Goal: Task Accomplishment & Management: Use online tool/utility

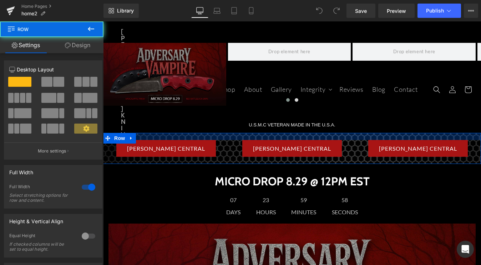
click at [219, 138] on div at bounding box center [292, 136] width 378 height 7
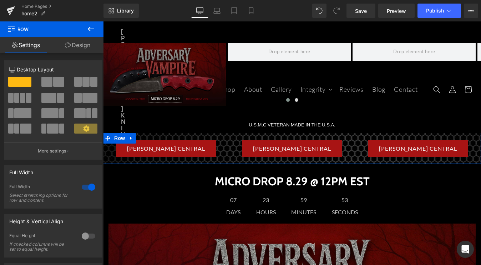
click at [93, 48] on link "Design" at bounding box center [78, 45] width 52 height 16
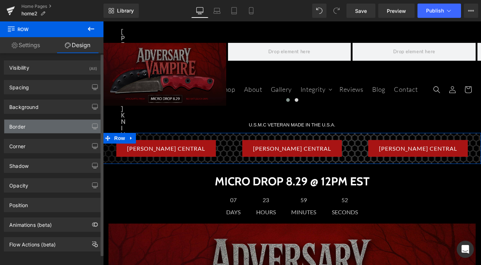
click at [57, 122] on div "Border" at bounding box center [53, 127] width 98 height 14
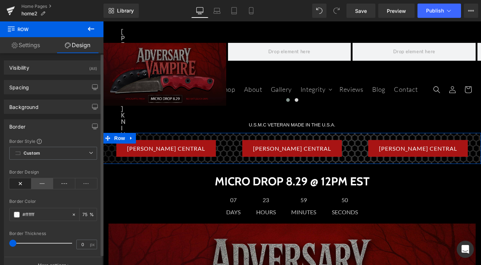
click at [42, 183] on icon at bounding box center [42, 183] width 22 height 11
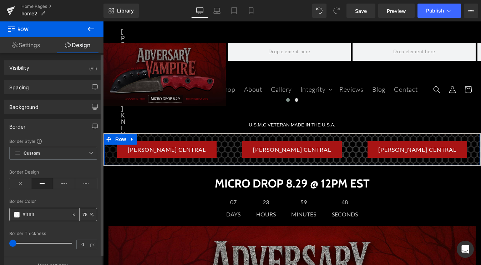
click at [19, 214] on span at bounding box center [17, 215] width 6 height 6
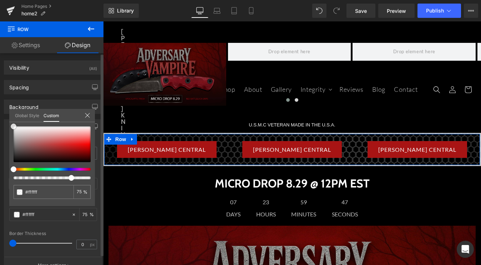
type input "#e4d2d2"
type input "#e1cfcf"
type input "#d4c8c8"
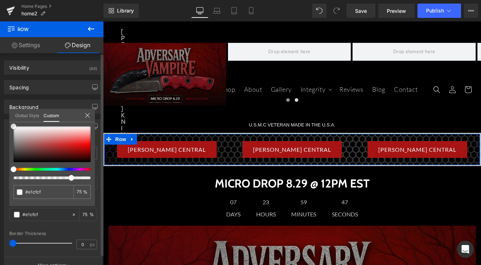
type input "#d4c8c8"
type input "#c7c0c0"
type input "#b7b7b7"
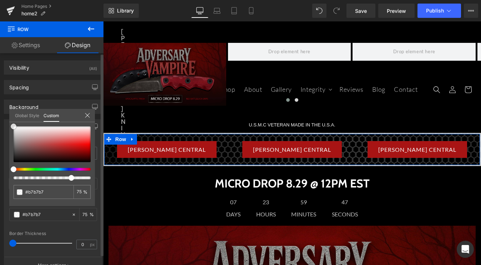
type input "#b5b5b5"
type input "#b2b2b2"
type input "#adadad"
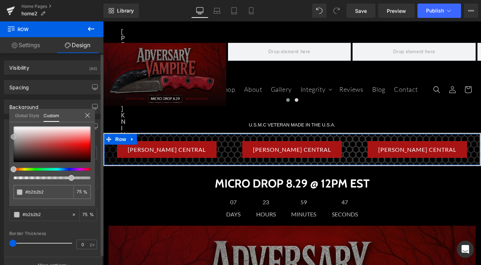
type input "#adadad"
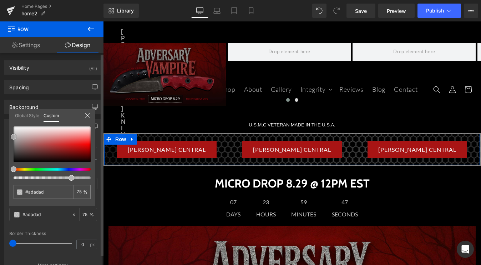
type input "#9b9b9b"
type input "#919191"
type input "#8c8c8c"
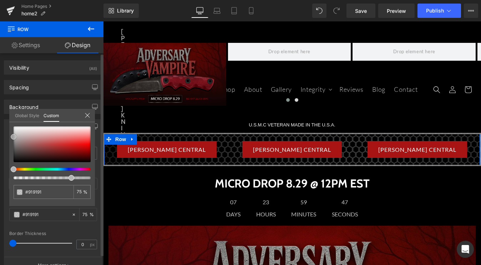
type input "#8c8c8c"
type input "#898989"
type input "#878787"
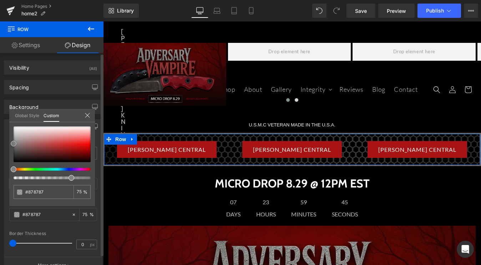
type input "#848484"
type input "#828282"
drag, startPoint x: 21, startPoint y: 134, endPoint x: 9, endPoint y: 144, distance: 15.7
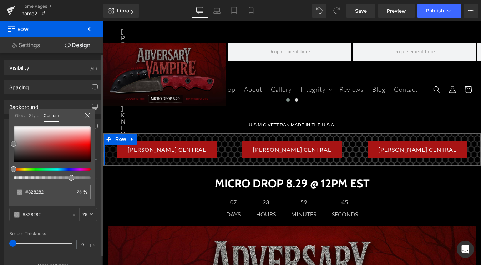
click at [9, 144] on div "#828282 75 %" at bounding box center [52, 166] width 86 height 80
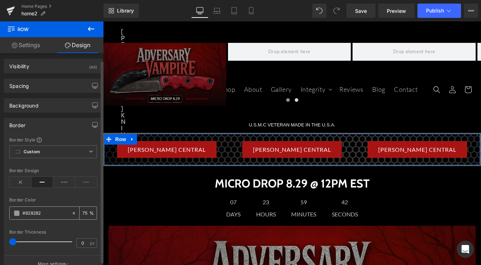
scroll to position [6, 0]
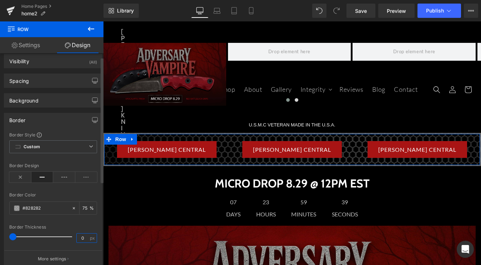
drag, startPoint x: 82, startPoint y: 237, endPoint x: 68, endPoint y: 236, distance: 14.0
click at [68, 236] on div "Border Thickness 0 px" at bounding box center [53, 237] width 88 height 24
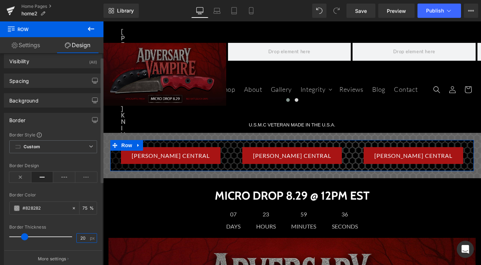
drag, startPoint x: 82, startPoint y: 237, endPoint x: 66, endPoint y: 236, distance: 16.1
click at [66, 236] on div "Border Thickness 20 px" at bounding box center [53, 237] width 88 height 24
type input "2"
click at [70, 224] on div "Border Style Custom Border Solid Border Dashed Border Dotted Custom Custom Bord…" at bounding box center [53, 199] width 98 height 135
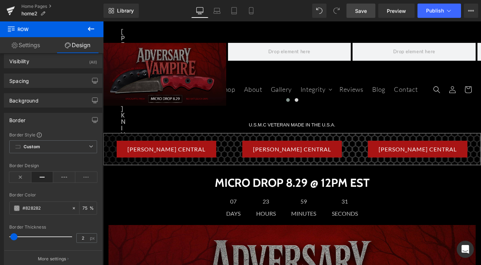
click at [355, 11] on link "Save" at bounding box center [361, 11] width 29 height 14
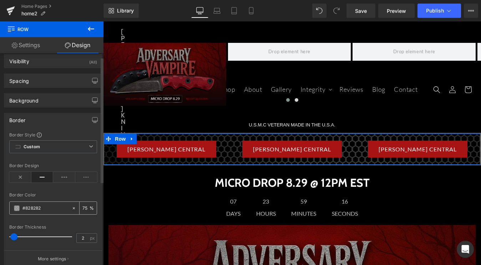
click at [19, 208] on span at bounding box center [17, 208] width 6 height 6
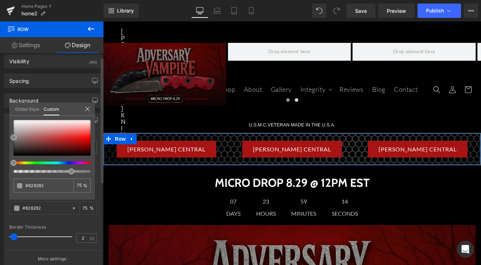
type input "78"
type input "80"
type input "84"
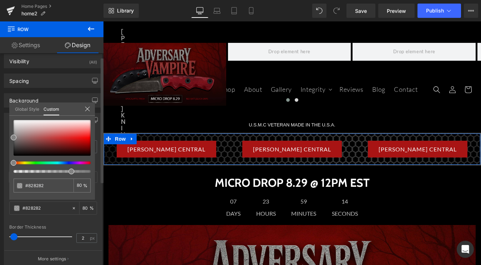
type input "84"
type input "88"
type input "93"
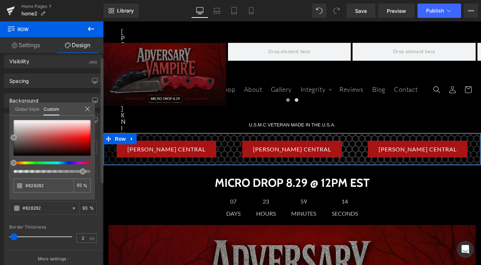
type input "98"
drag, startPoint x: 74, startPoint y: 171, endPoint x: 101, endPoint y: 176, distance: 27.8
click at [98, 174] on div "Border Border Style Custom Border Solid Border Dashed Border Dotted Custom Cust…" at bounding box center [53, 187] width 107 height 160
type input "#7f7f7f"
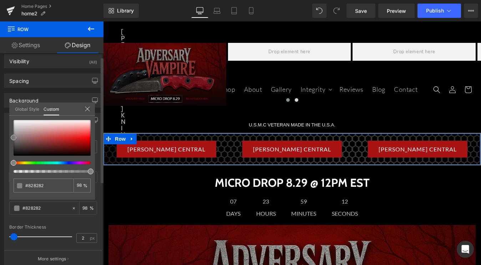
type input "100"
type input "#7f7f7f"
type input "100"
type input "#7c7c7c"
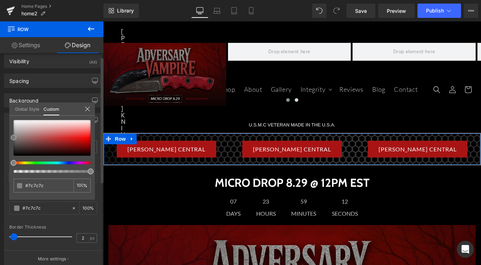
type input "#777777"
type input "#757575"
type input "#727272"
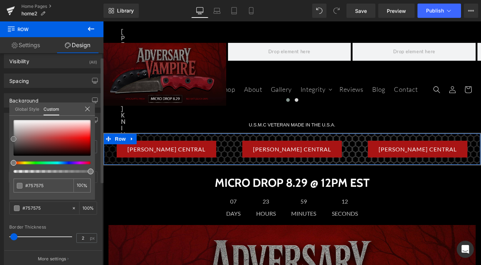
type input "#727272"
type input "#707070"
type input "#6d6d6d"
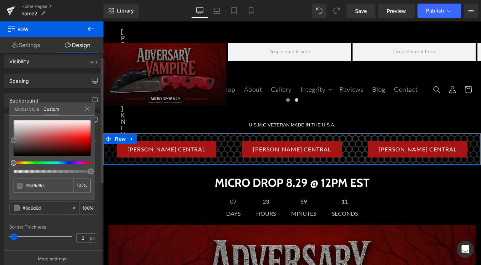
type input "#6b6b6b"
type input "#686868"
type input "#666666"
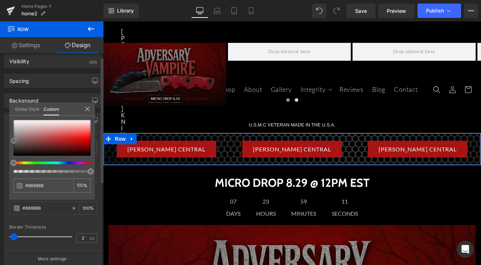
type input "#666666"
type input "#636363"
click at [12, 140] on span at bounding box center [14, 142] width 6 height 6
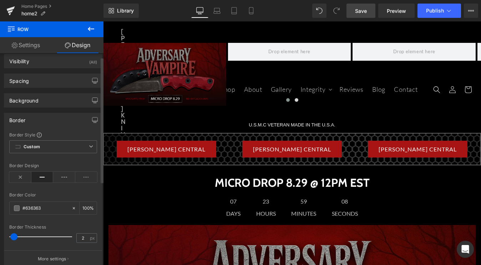
click at [370, 13] on link "Save" at bounding box center [361, 11] width 29 height 14
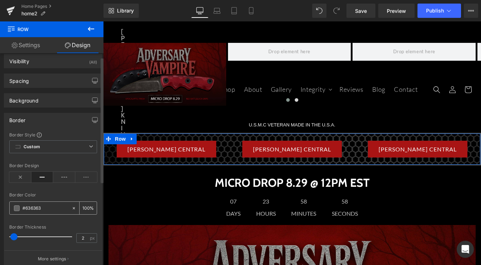
click at [15, 207] on span at bounding box center [17, 208] width 6 height 6
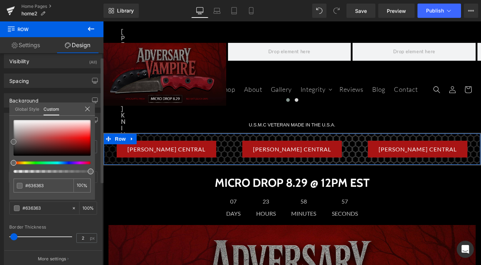
type input "#606060"
type input "#5e5e5e"
type input "#595959"
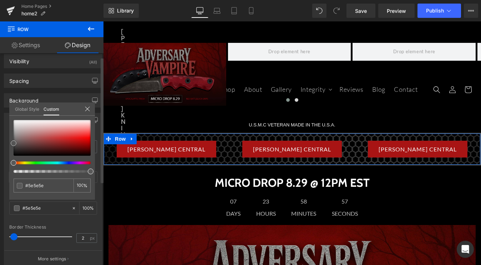
type input "#595959"
type input "#545454"
type input "#4f4f4f"
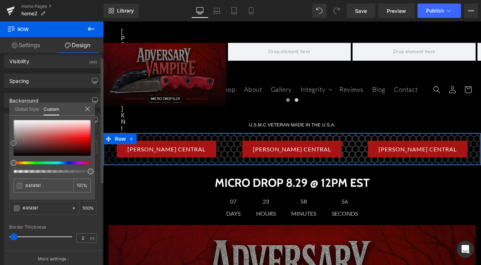
type input "#4c4c4c"
type input "#474747"
type input "#444444"
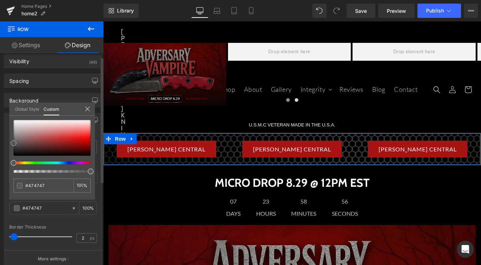
type input "#444444"
type input "#424242"
type input "#3f3f3f"
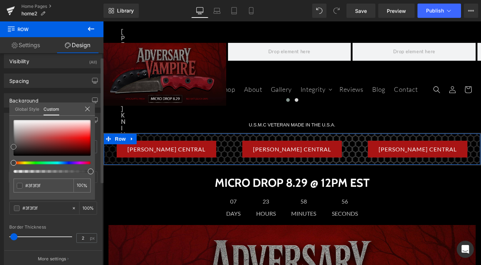
type input "#3d3d3d"
drag, startPoint x: 13, startPoint y: 143, endPoint x: 11, endPoint y: 148, distance: 5.0
click at [11, 148] on span at bounding box center [14, 147] width 6 height 6
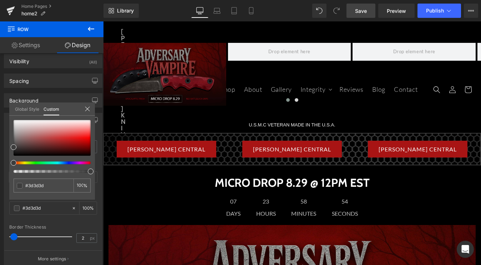
click at [363, 14] on link "Save" at bounding box center [361, 11] width 29 height 14
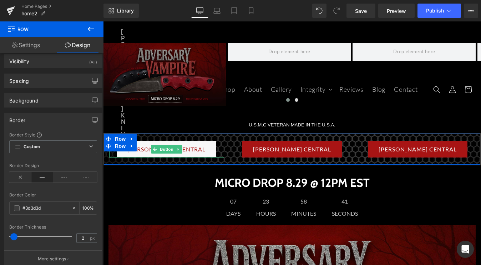
click at [137, 153] on link "[PERSON_NAME] CENTRAL" at bounding box center [167, 149] width 100 height 17
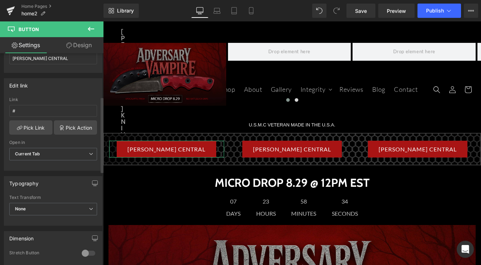
scroll to position [0, 0]
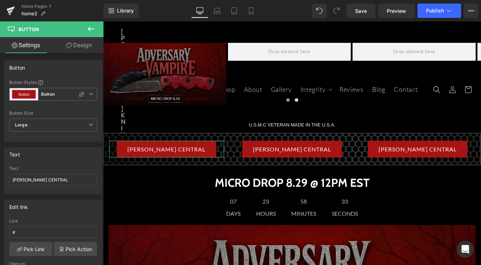
click at [75, 49] on link "Design" at bounding box center [79, 45] width 52 height 16
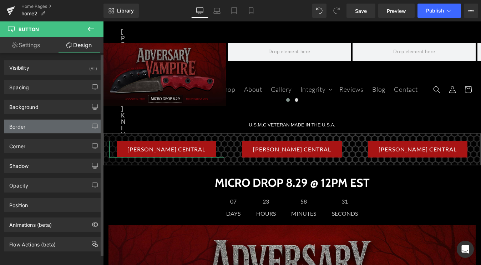
click at [34, 127] on div "Border" at bounding box center [53, 127] width 98 height 14
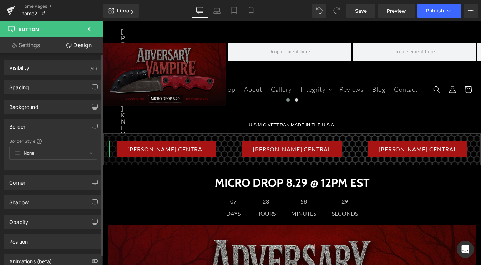
click at [47, 154] on div "None Custom Border Solid Border Dashed Border Dotted" at bounding box center [53, 155] width 88 height 16
drag, startPoint x: 84, startPoint y: 155, endPoint x: 93, endPoint y: 150, distance: 10.2
click at [84, 155] on div "None Custom Border Solid Border Dashed Border Dotted" at bounding box center [53, 155] width 88 height 16
click at [86, 151] on div "None Custom Border Solid Border Dashed Border Dotted" at bounding box center [53, 155] width 88 height 16
click at [39, 141] on span at bounding box center [39, 141] width 5 height 5
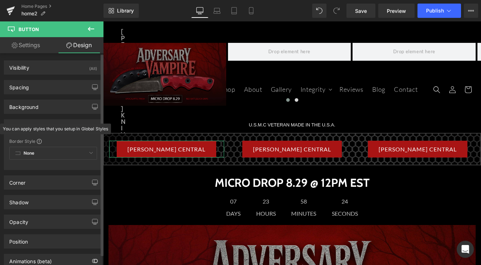
click at [43, 139] on div "Border Style" at bounding box center [53, 141] width 88 height 6
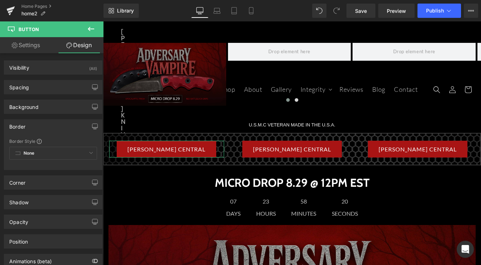
click at [34, 48] on link "Settings" at bounding box center [26, 45] width 52 height 16
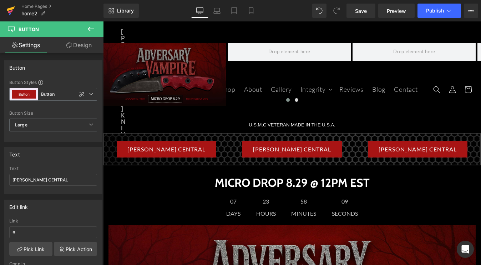
click at [8, 10] on icon at bounding box center [11, 8] width 8 height 5
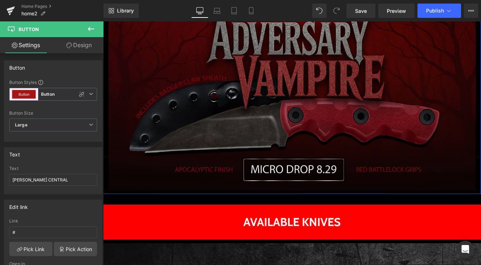
scroll to position [223, 0]
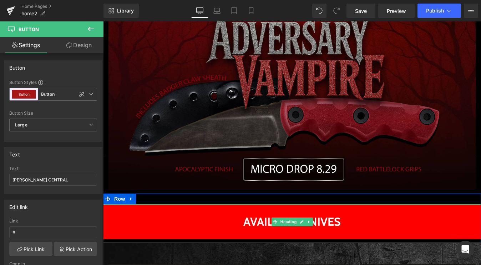
click at [210, 215] on h1 "AVAILABLE KNIVES" at bounding box center [292, 222] width 378 height 14
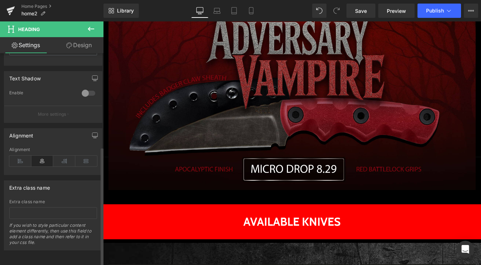
scroll to position [11, 0]
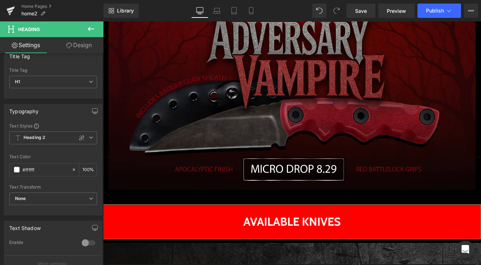
click at [77, 42] on link "Design" at bounding box center [79, 45] width 52 height 16
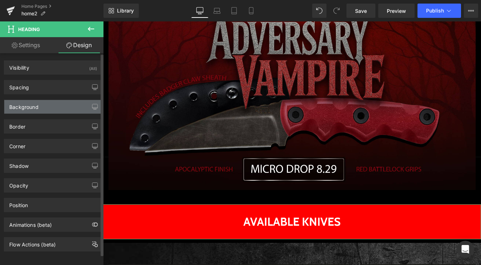
click at [40, 106] on div "Background" at bounding box center [53, 107] width 98 height 14
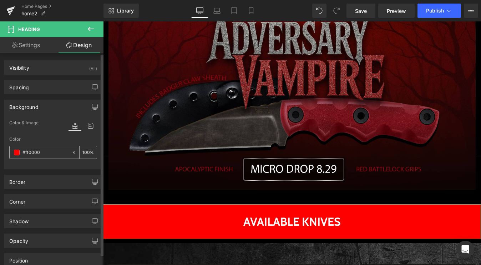
click at [16, 153] on span at bounding box center [17, 153] width 6 height 6
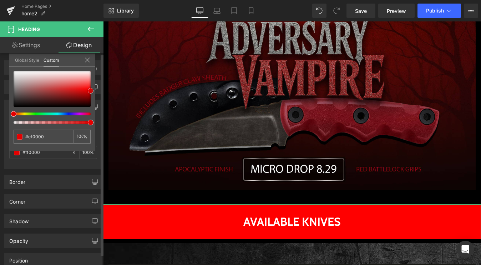
type input "#ef0000"
type input "#db0000"
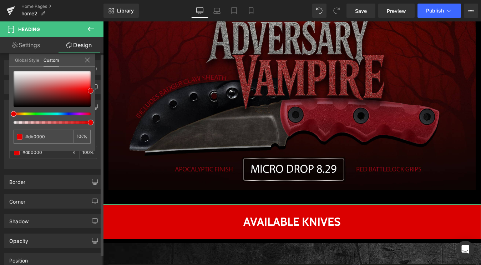
type input "#d10000"
type input "#bc0000"
type input "#b70000"
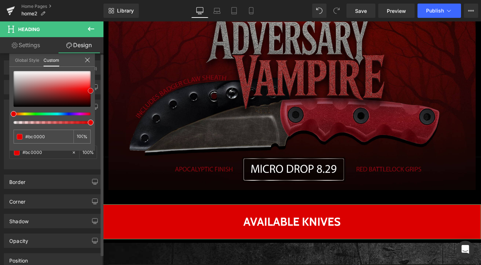
type input "#b70000"
type input "#b20000"
type input "#ad0000"
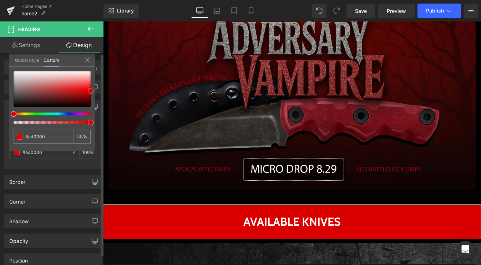
type input "#a80000"
type input "#a30000"
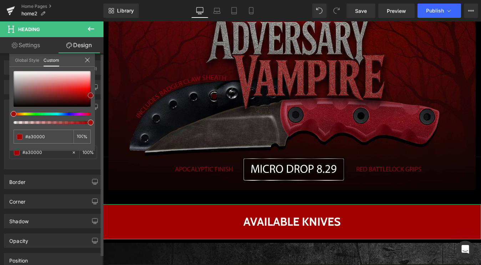
type input "#9e0000"
type input "#990000"
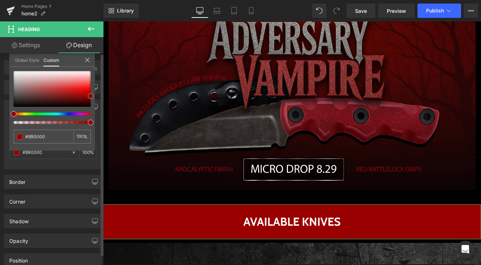
type input "#930000"
type input "#8e0000"
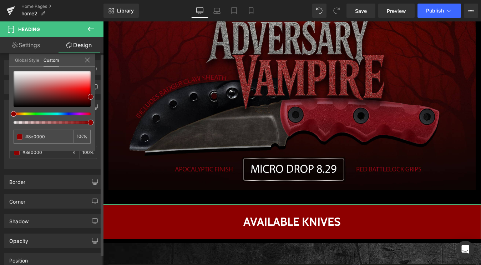
type input "#890000"
type input "#840000"
type input "#7f0000"
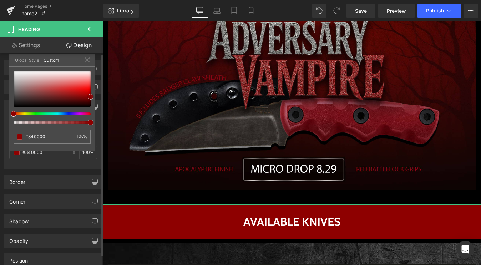
type input "#7f0000"
type input "#7a0000"
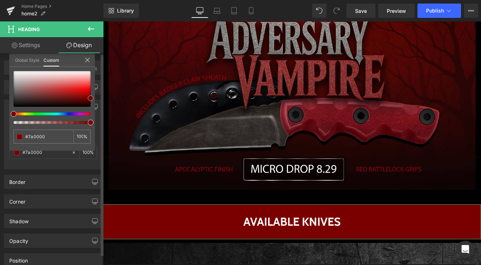
type input "#7f0000"
drag, startPoint x: 90, startPoint y: 90, endPoint x: 94, endPoint y: 98, distance: 9.1
click at [94, 99] on div "#7f0000 100 %" at bounding box center [52, 111] width 86 height 80
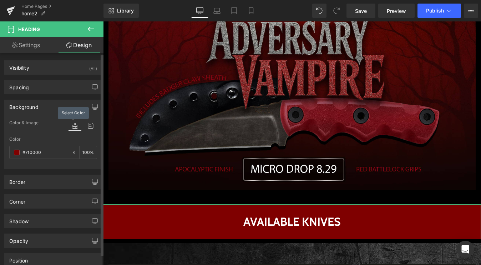
click at [73, 127] on icon at bounding box center [75, 125] width 13 height 9
click at [51, 129] on div "Color & Image color" at bounding box center [53, 128] width 88 height 18
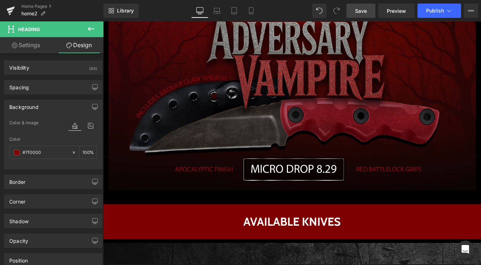
click at [358, 12] on span "Save" at bounding box center [361, 10] width 12 height 7
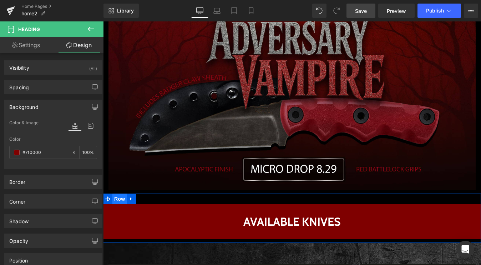
click at [112, 197] on span "Row" at bounding box center [119, 199] width 14 height 11
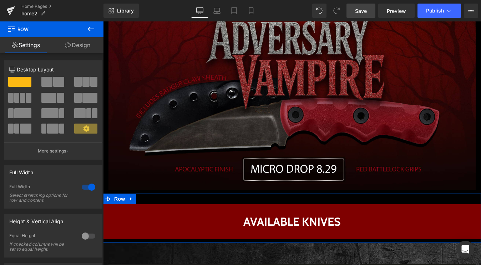
click at [77, 45] on link "Design" at bounding box center [78, 45] width 52 height 16
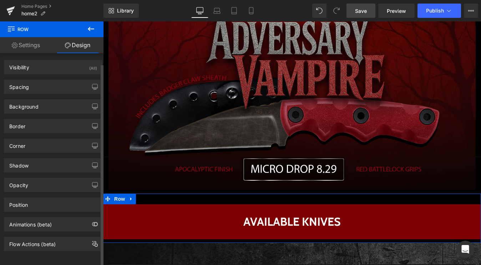
scroll to position [0, 0]
click at [41, 86] on div "Spacing" at bounding box center [53, 87] width 98 height 14
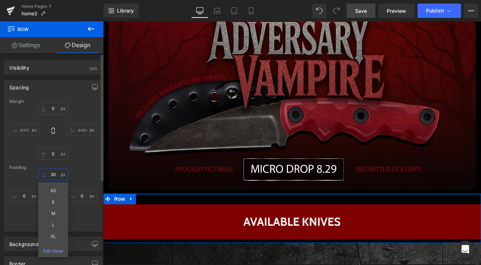
click at [47, 173] on input "30" at bounding box center [53, 175] width 30 height 12
drag, startPoint x: 51, startPoint y: 174, endPoint x: 47, endPoint y: 177, distance: 4.8
click at [47, 174] on input "30" at bounding box center [53, 175] width 30 height 12
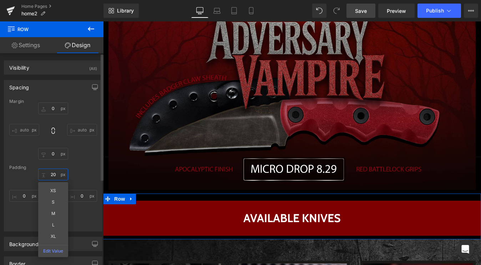
type input "20"
click at [24, 175] on div "20 20 XS S M L XL Edit Value 0px 0 10px 10 0px 0" at bounding box center [53, 197] width 88 height 57
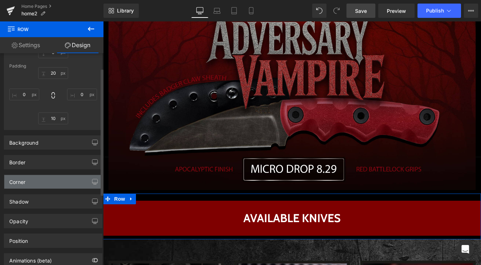
scroll to position [122, 0]
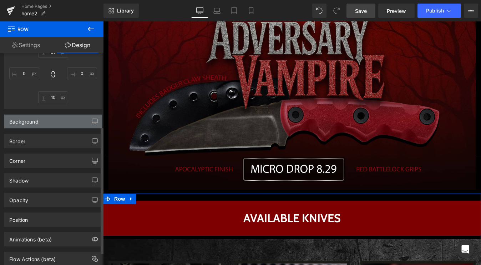
click at [38, 125] on div "Background" at bounding box center [53, 122] width 98 height 14
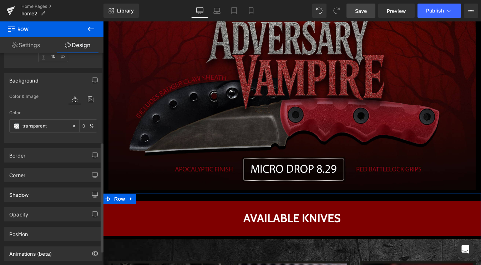
scroll to position [172, 0]
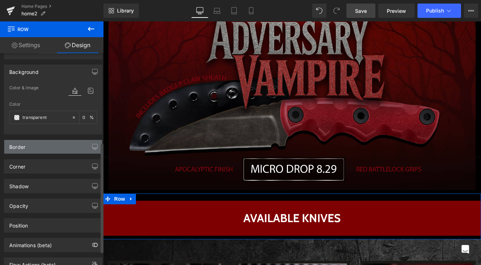
click at [46, 146] on div "Border" at bounding box center [53, 147] width 98 height 14
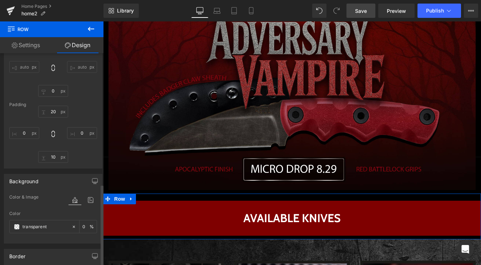
scroll to position [0, 0]
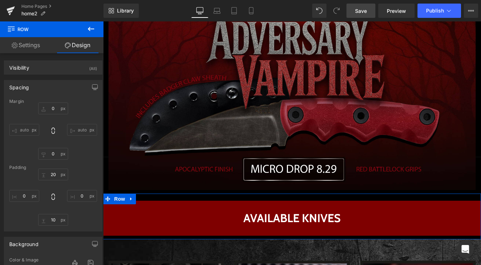
click at [30, 45] on link "Settings" at bounding box center [26, 45] width 52 height 16
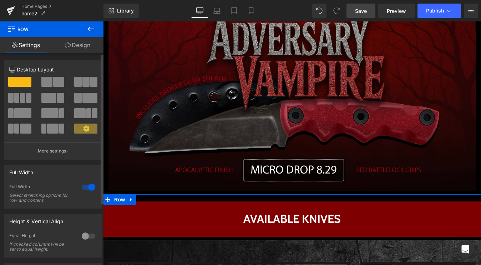
scroll to position [224, 0]
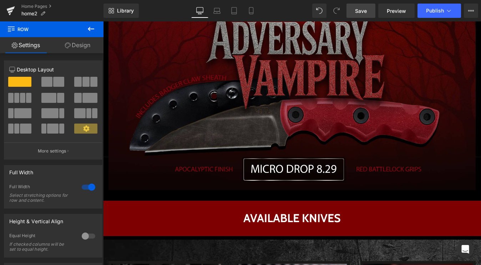
click at [365, 15] on link "Save" at bounding box center [361, 11] width 29 height 14
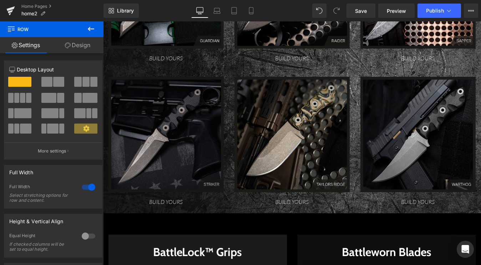
scroll to position [930, 0]
